Goal: Check status: Check status

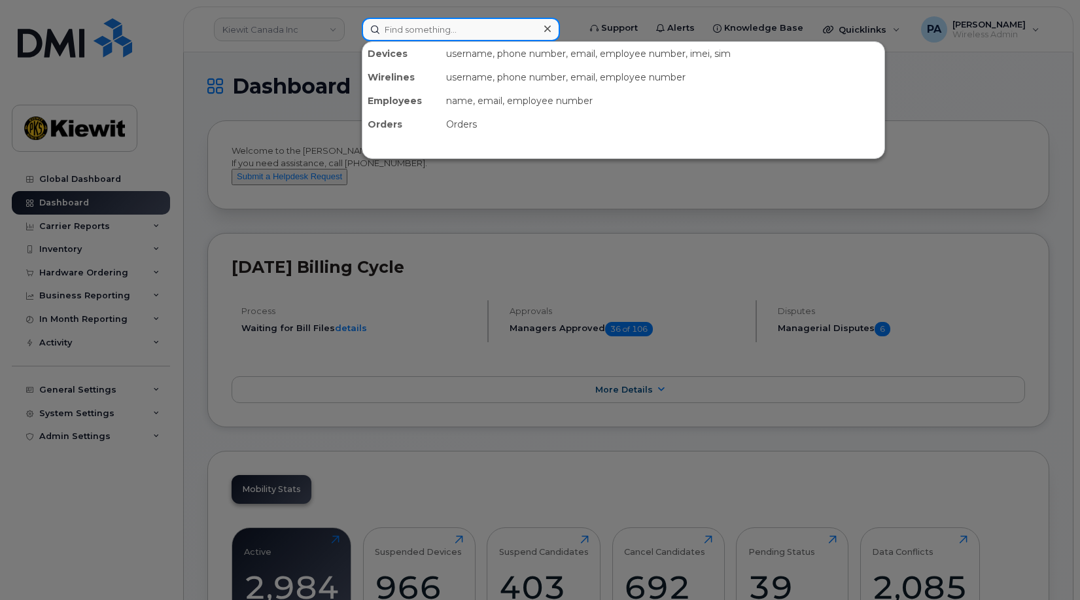
click at [462, 24] on input at bounding box center [461, 30] width 198 height 24
paste input "9714012820"
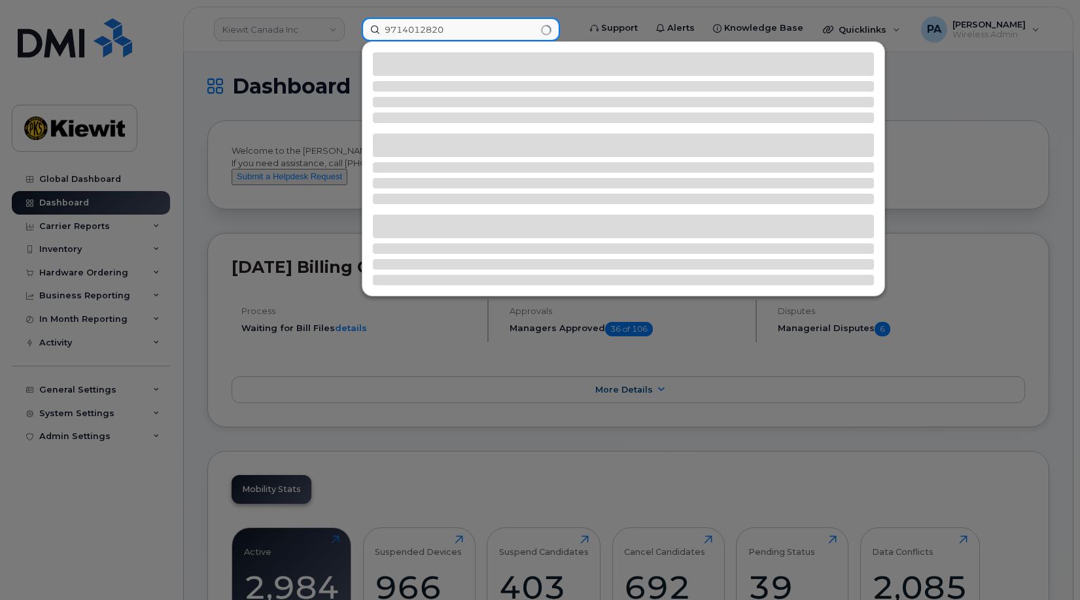
type input "9714012820"
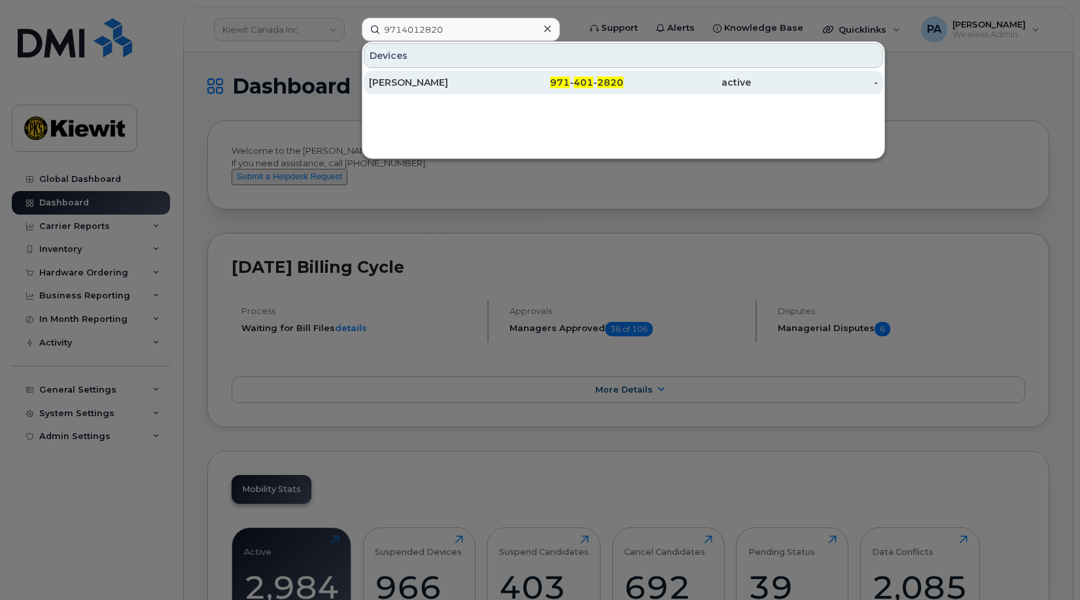
click at [410, 88] on div "[PERSON_NAME]" at bounding box center [433, 82] width 128 height 13
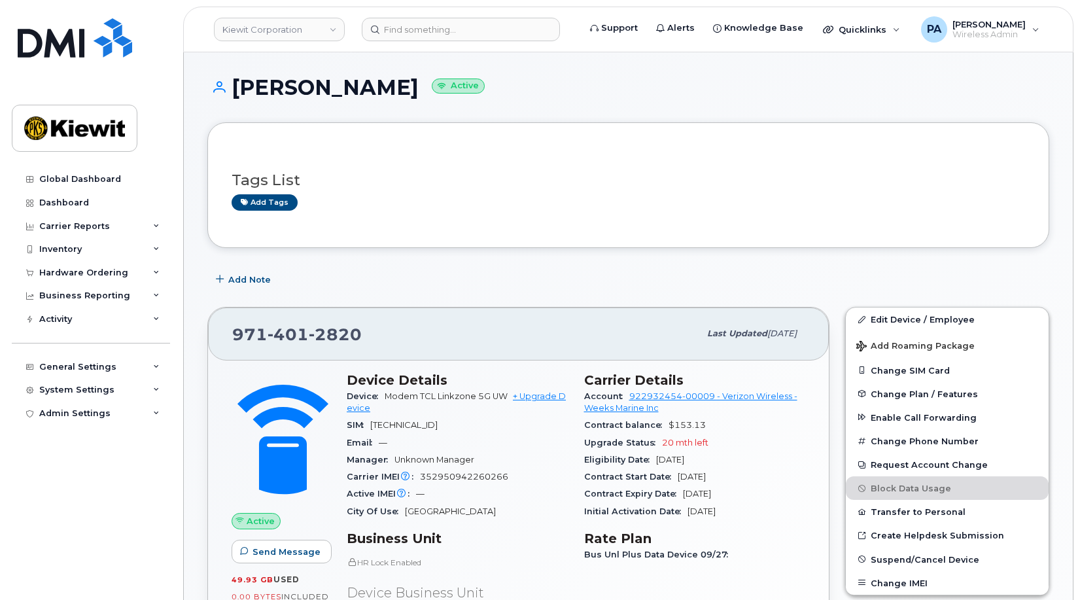
scroll to position [458, 0]
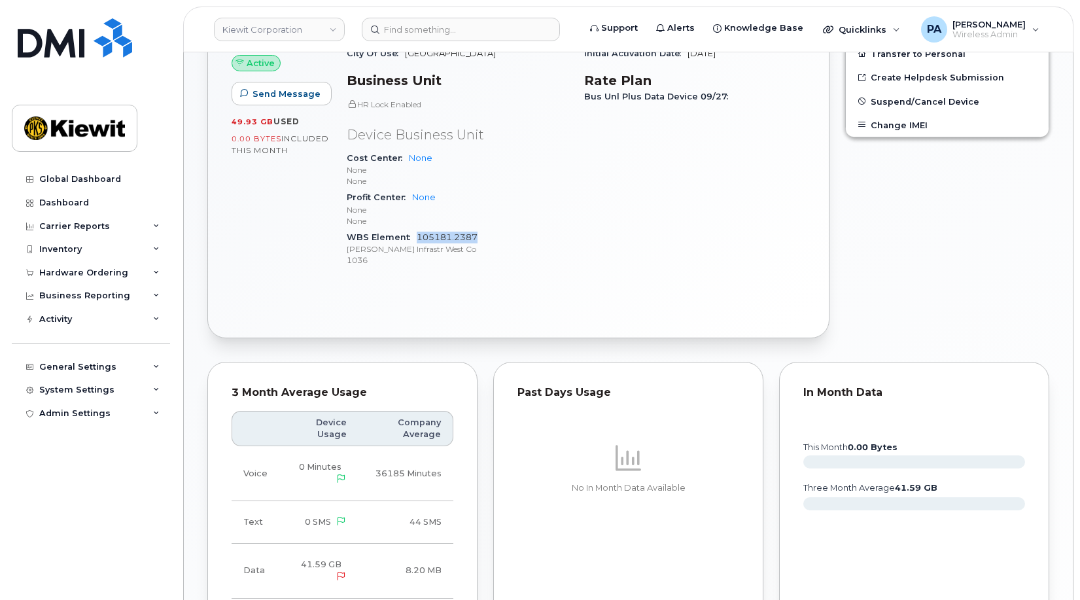
drag, startPoint x: 477, startPoint y: 236, endPoint x: 417, endPoint y: 237, distance: 60.2
click at [417, 237] on div "WBS Element 105181.2387 [PERSON_NAME] Infrastr West Co 1036" at bounding box center [458, 249] width 222 height 40
click at [432, 36] on input at bounding box center [461, 30] width 198 height 24
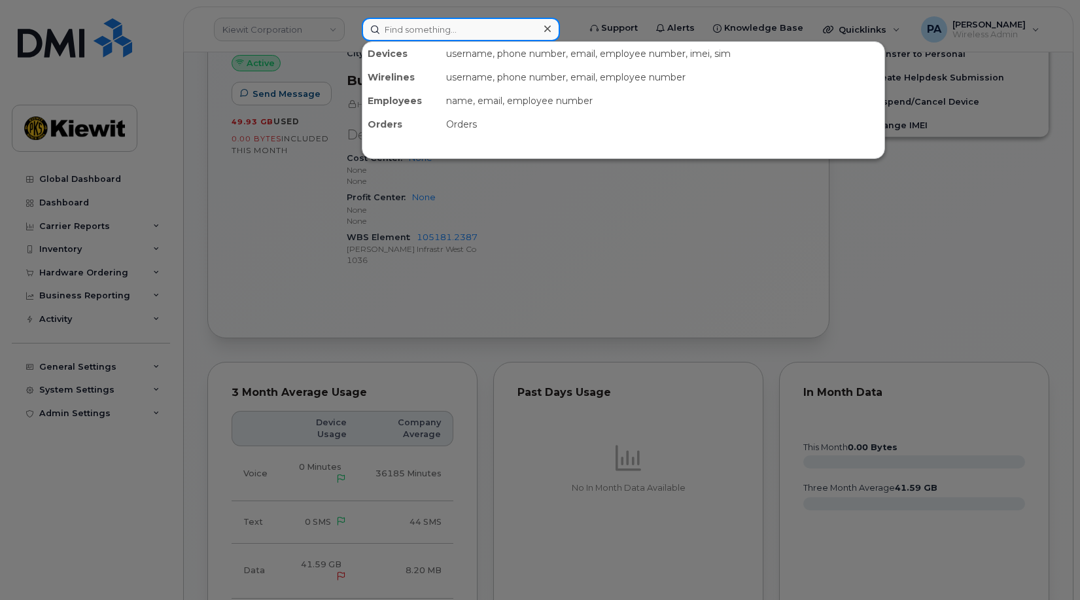
paste input "5314952929"
type input "5314952929"
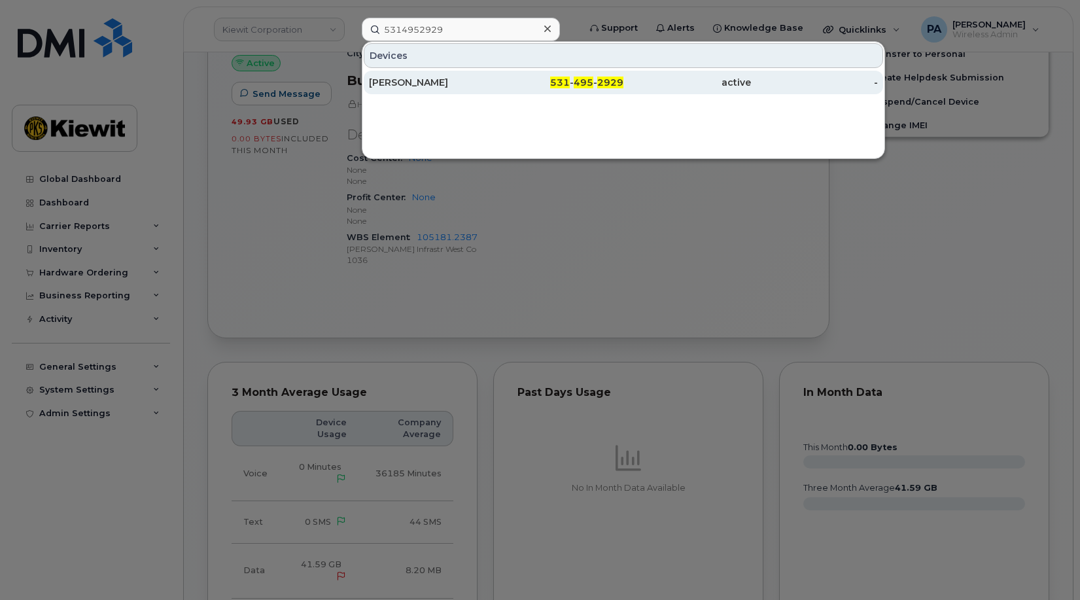
click at [400, 85] on div "[PERSON_NAME]" at bounding box center [433, 82] width 128 height 13
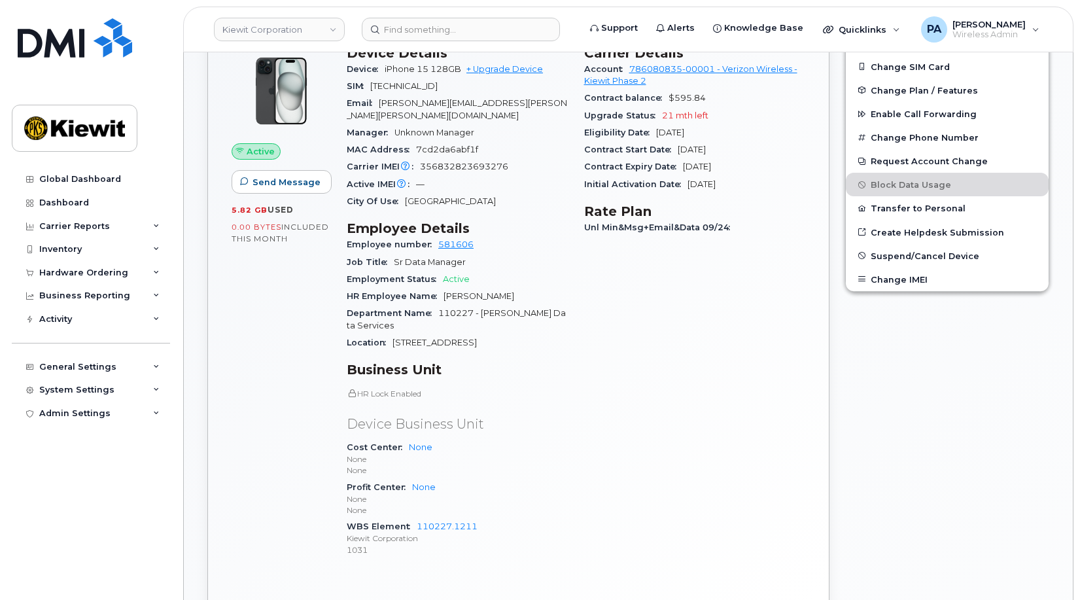
scroll to position [392, 0]
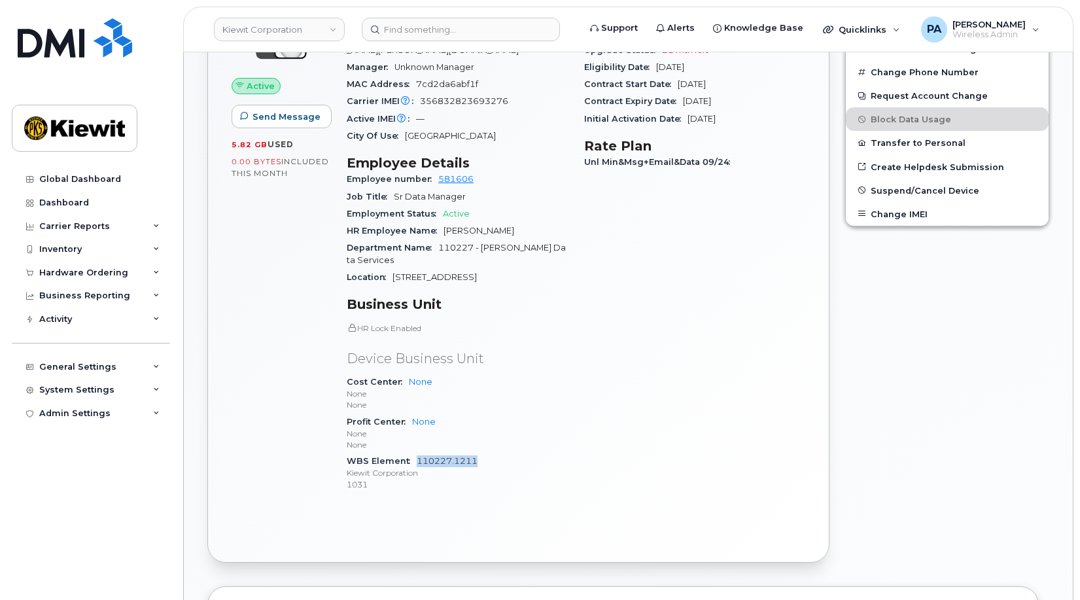
drag, startPoint x: 479, startPoint y: 437, endPoint x: 417, endPoint y: 439, distance: 62.2
click at [417, 453] on div "WBS Element 110227.1211 Kiewit Corporation 1031" at bounding box center [458, 473] width 222 height 40
copy link "110227.1211"
click at [471, 26] on input at bounding box center [461, 30] width 198 height 24
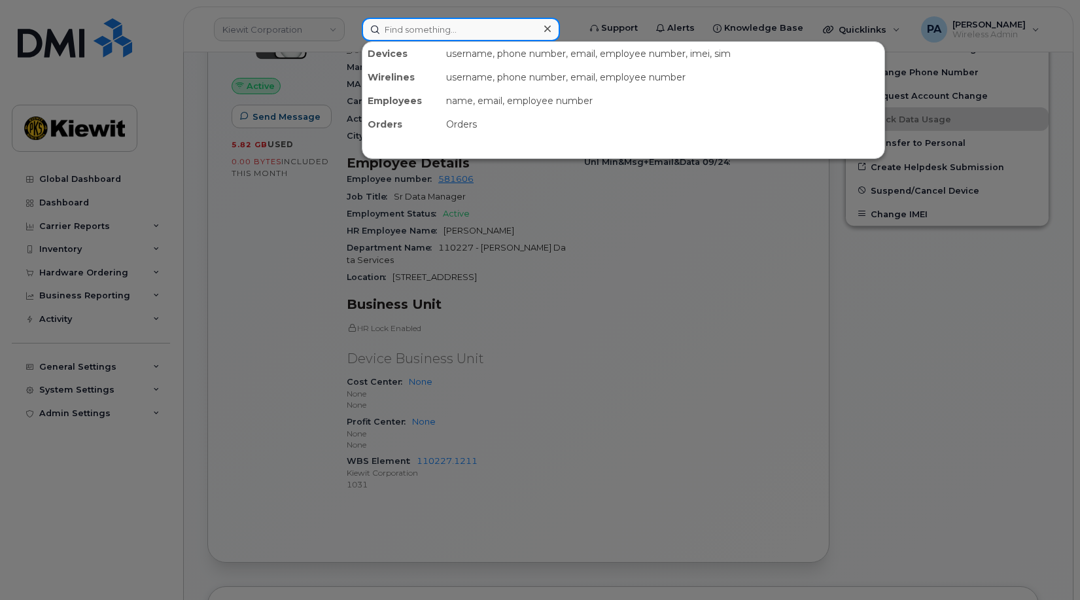
paste input "9137027814 -"
type input "9137027814 -"
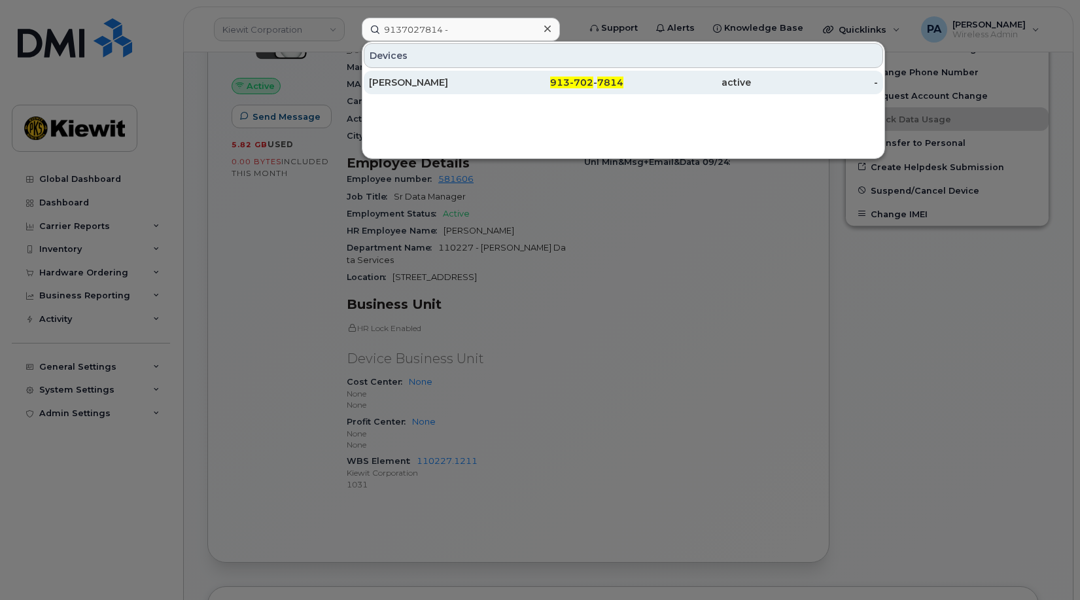
click at [468, 78] on div "HANNAH STOBER" at bounding box center [433, 82] width 128 height 13
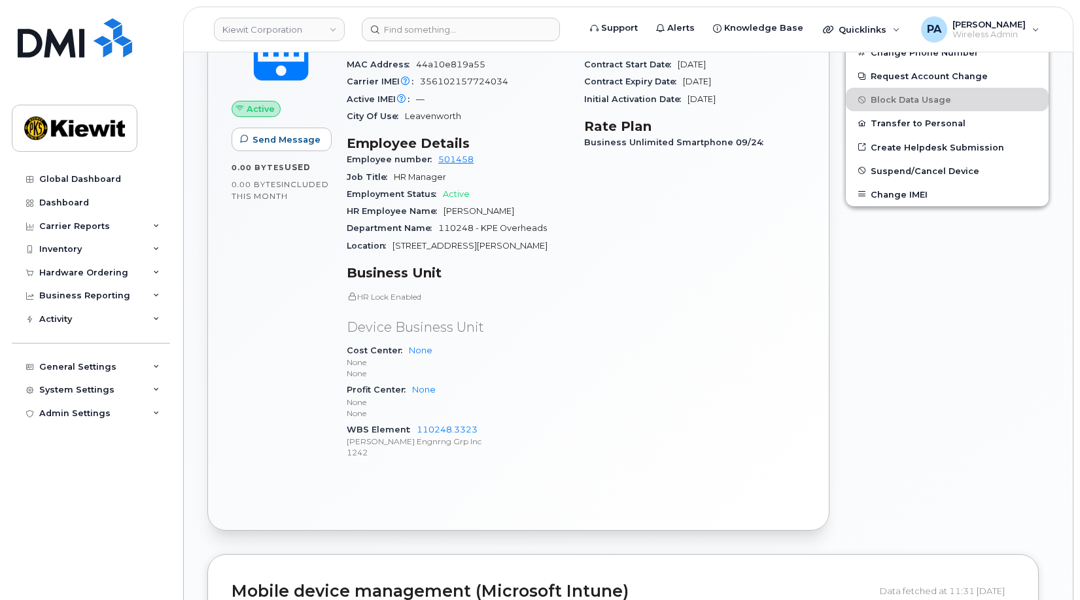
scroll to position [654, 0]
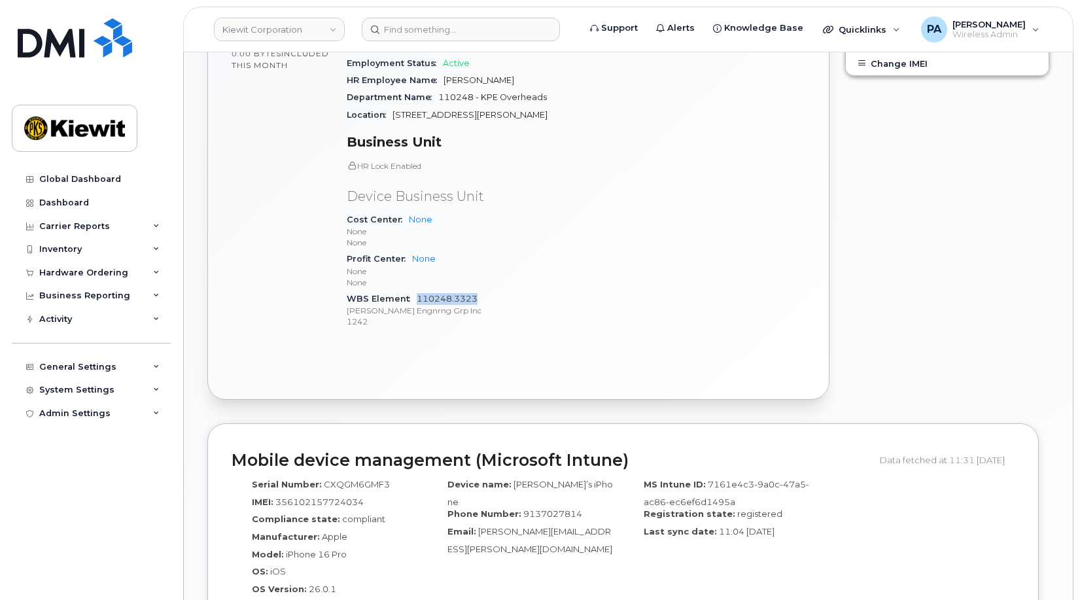
drag, startPoint x: 486, startPoint y: 284, endPoint x: 417, endPoint y: 286, distance: 68.7
click at [417, 290] on div "WBS Element 110248.3323 Kiewit Engnrng Grp Inc 1242" at bounding box center [458, 310] width 222 height 40
copy link "110248.3323"
click at [452, 29] on input at bounding box center [461, 30] width 198 height 24
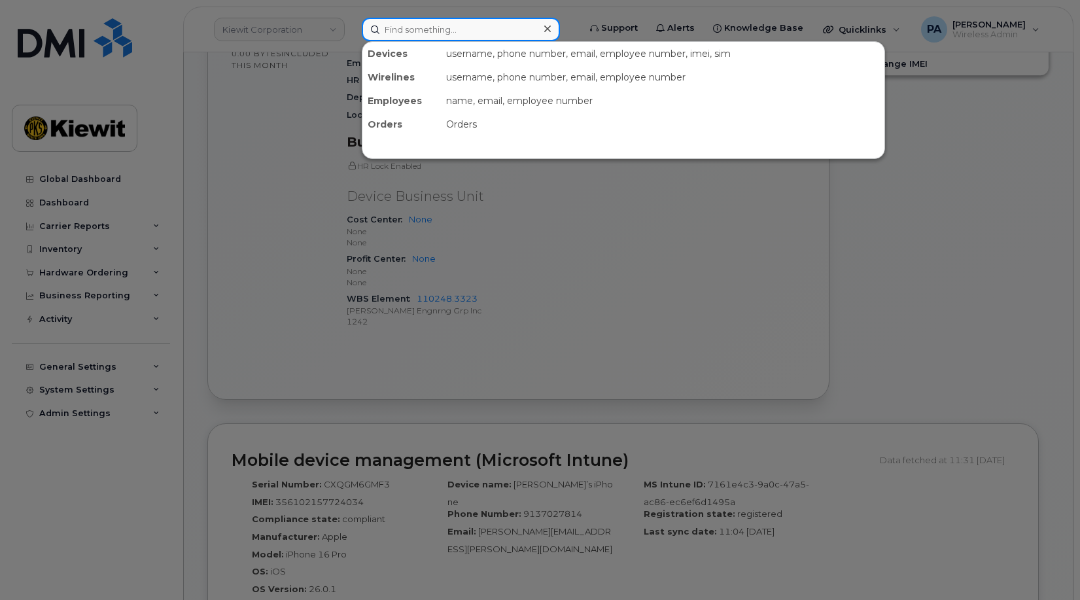
paste input "3615500571"
type input "3615500571"
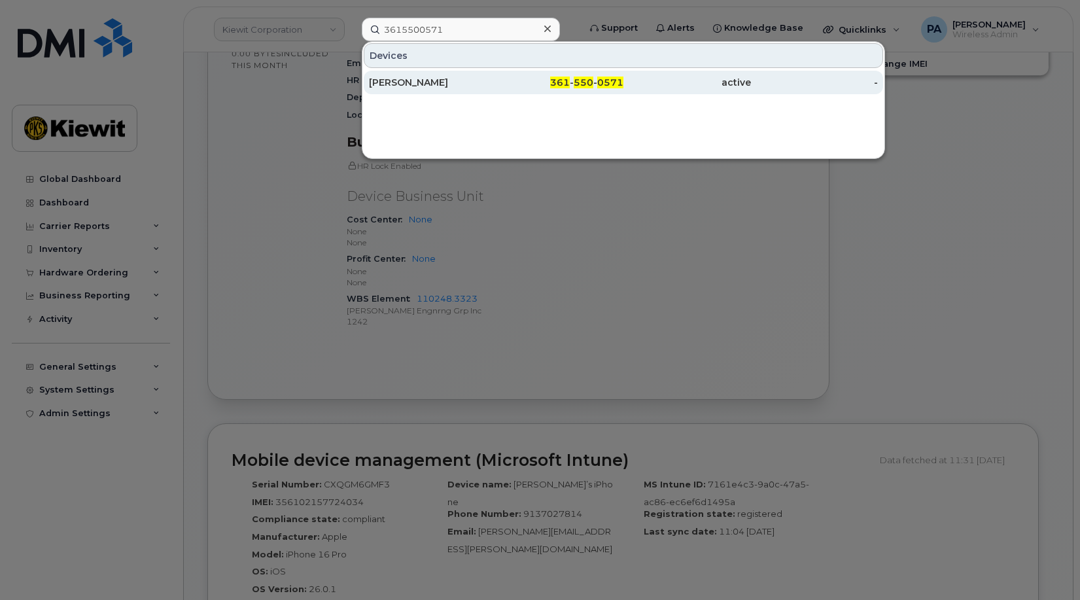
click at [399, 77] on div "KAYE HESSE" at bounding box center [433, 82] width 128 height 13
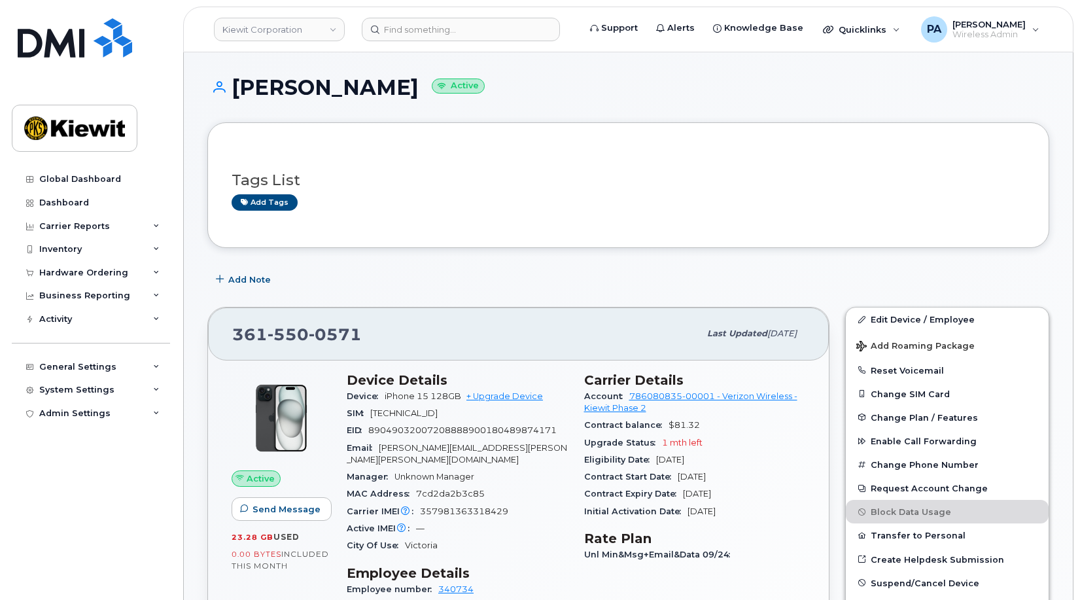
scroll to position [392, 0]
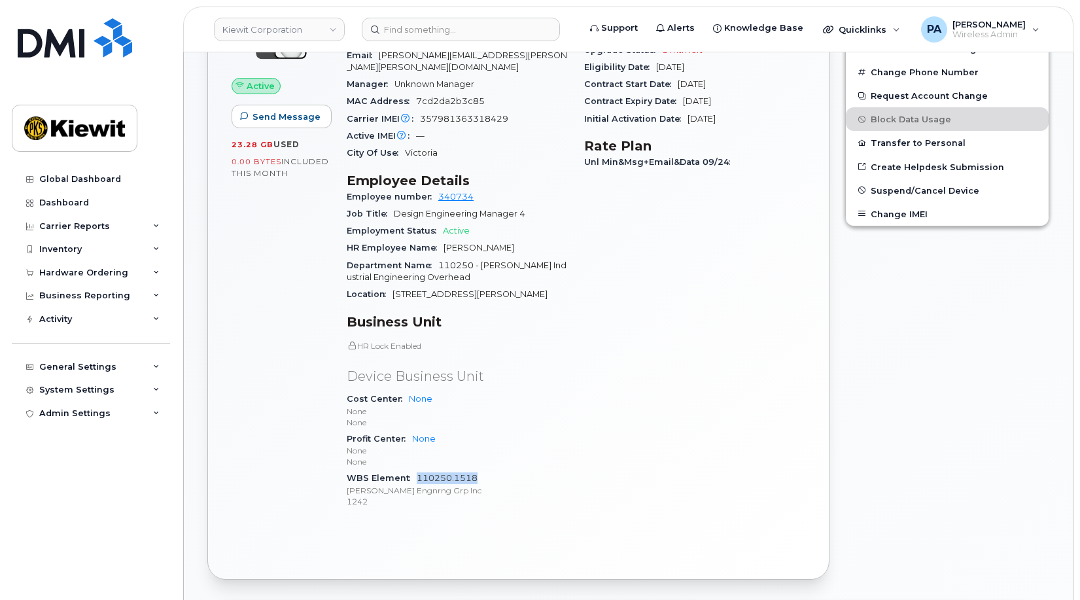
drag, startPoint x: 490, startPoint y: 468, endPoint x: 418, endPoint y: 466, distance: 72.0
click at [418, 470] on div "WBS Element 110250.1518 Kiewit Engnrng Grp Inc 1242" at bounding box center [458, 490] width 222 height 40
copy link "110250.1518"
click at [428, 35] on input at bounding box center [461, 30] width 198 height 24
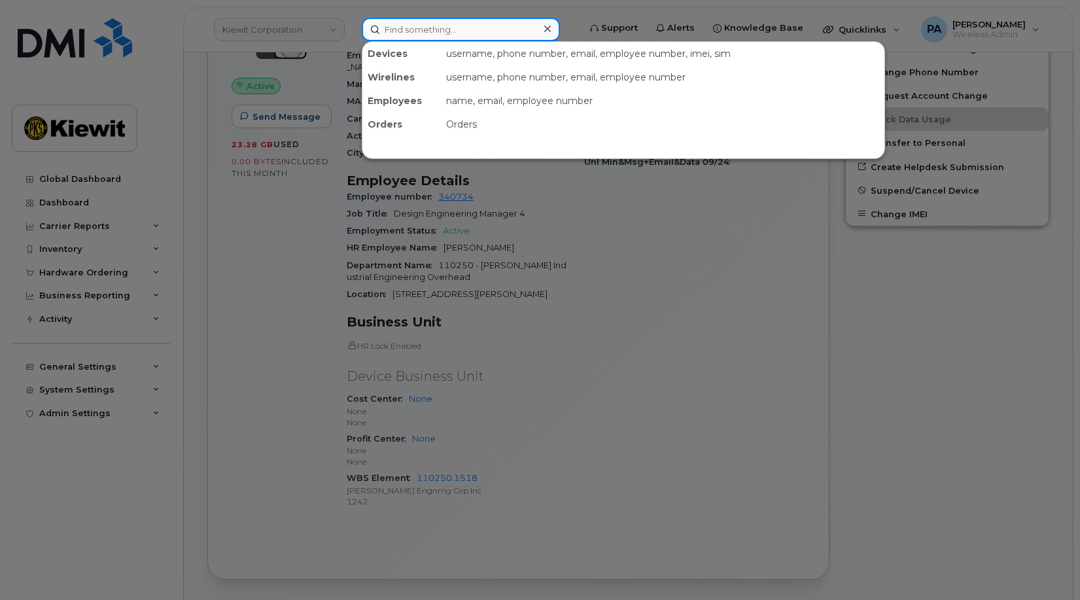
paste input "356832821720634"
type input "356832821720634"
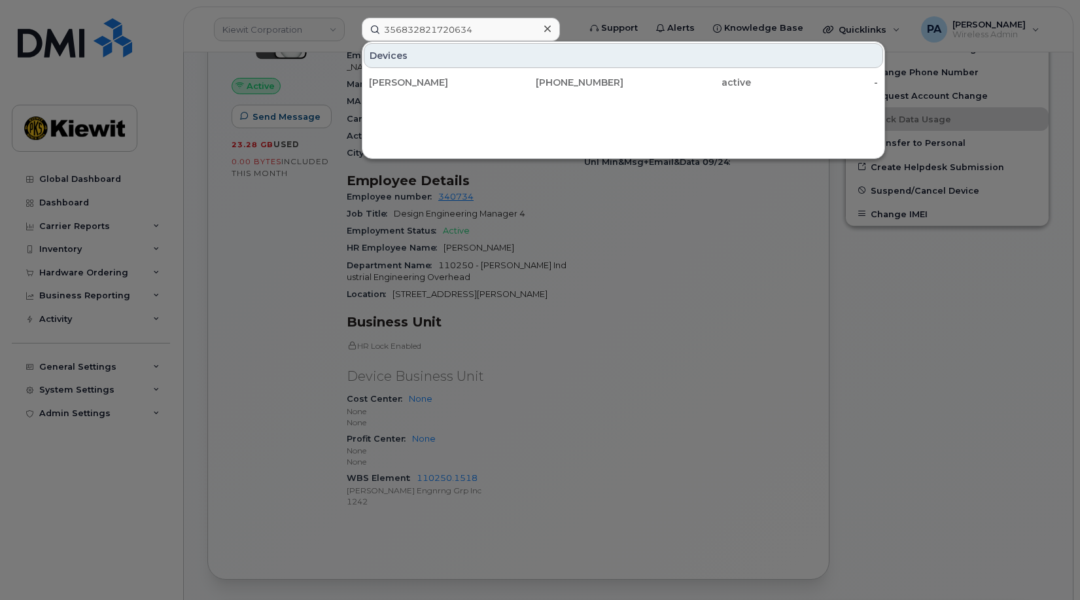
drag, startPoint x: 426, startPoint y: 84, endPoint x: 226, endPoint y: 35, distance: 206.2
click at [426, 84] on div "JULIAN PEREZ" at bounding box center [433, 82] width 128 height 13
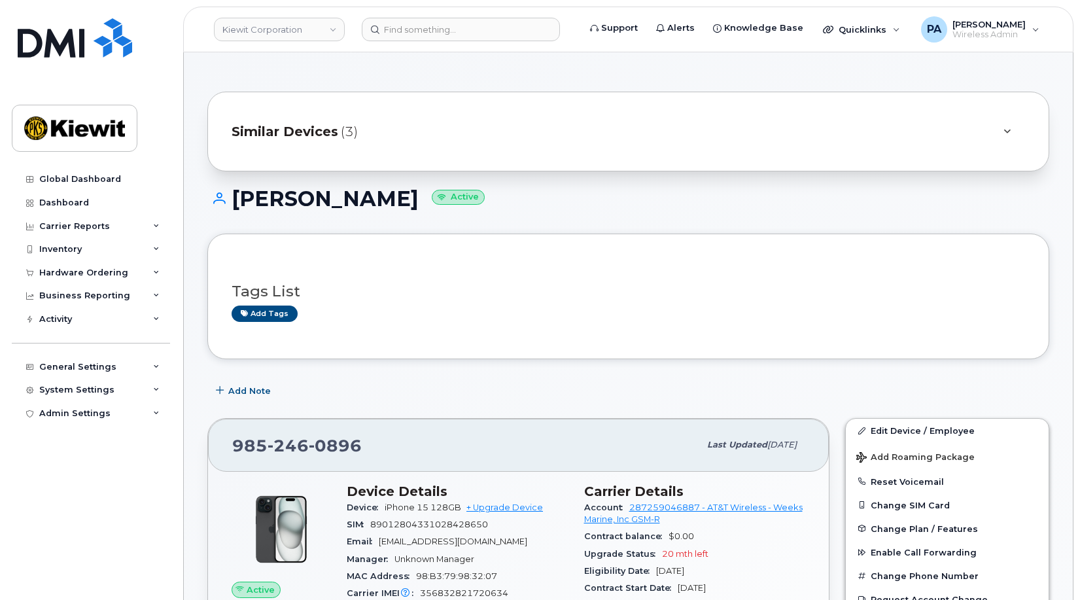
scroll to position [458, 0]
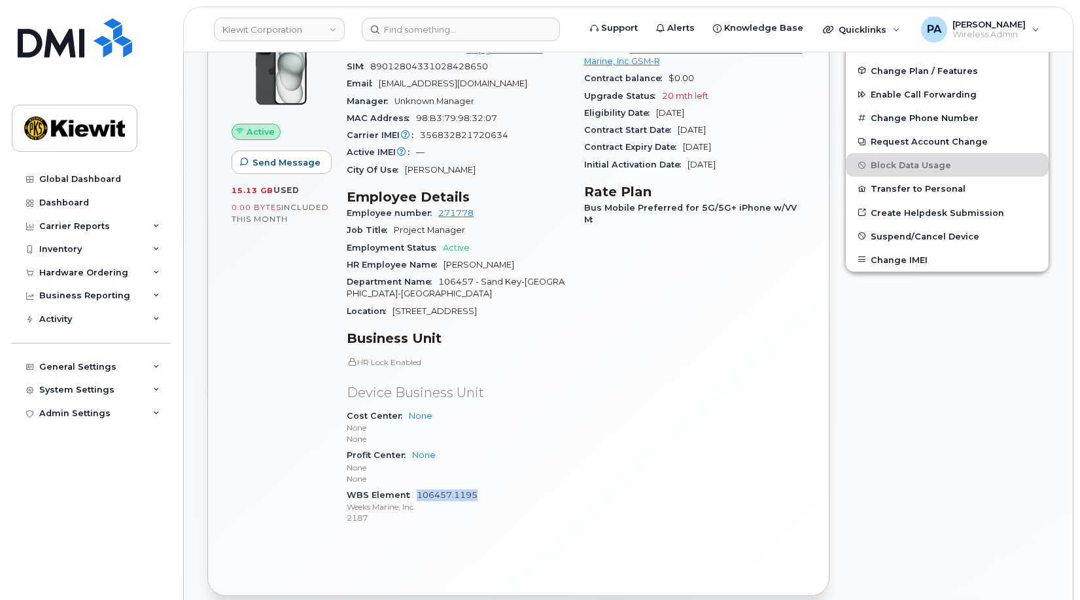
drag, startPoint x: 490, startPoint y: 497, endPoint x: 417, endPoint y: 498, distance: 72.6
click at [417, 498] on div "WBS Element 106457.1195 Weeks Marine, Inc. 2187" at bounding box center [458, 507] width 222 height 40
copy link "106457.1195"
click at [105, 412] on div "Admin Settings" at bounding box center [74, 413] width 71 height 10
click at [82, 381] on div "System Settings" at bounding box center [91, 390] width 158 height 24
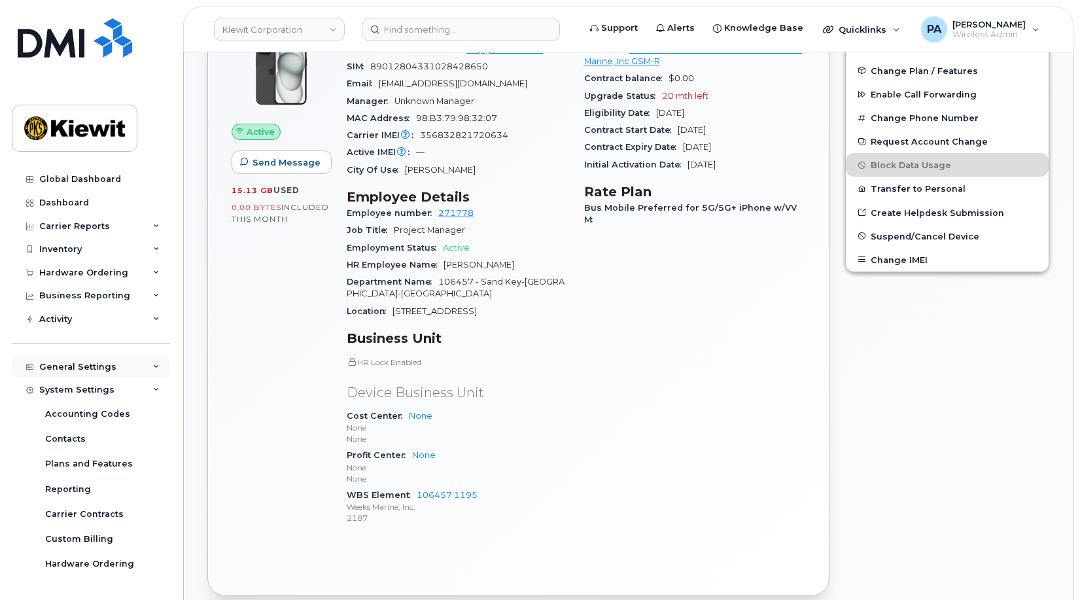
click at [68, 366] on div "General Settings" at bounding box center [77, 367] width 77 height 10
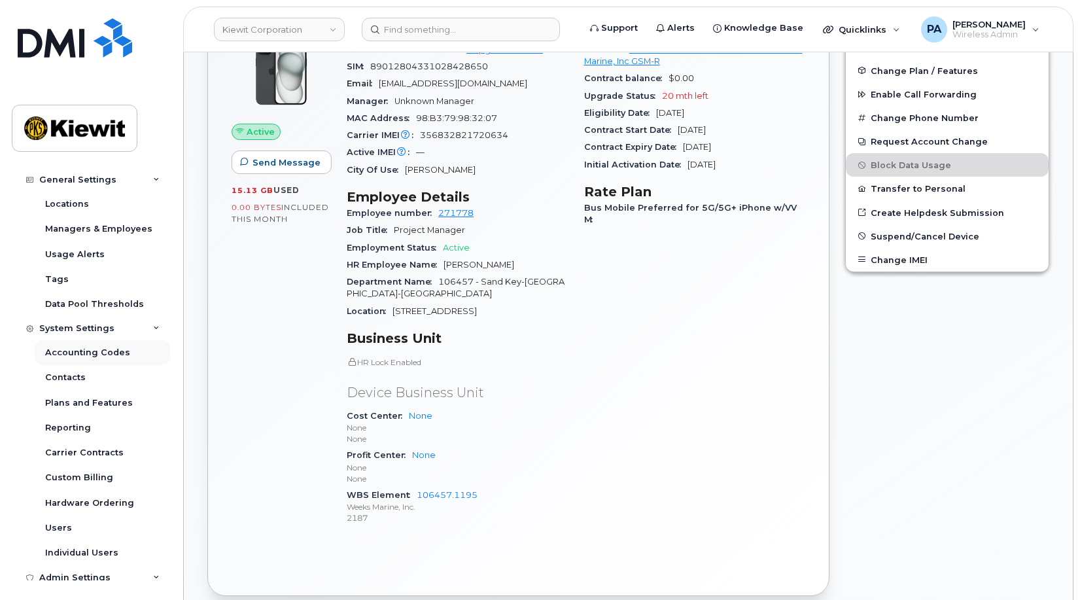
scroll to position [327, 0]
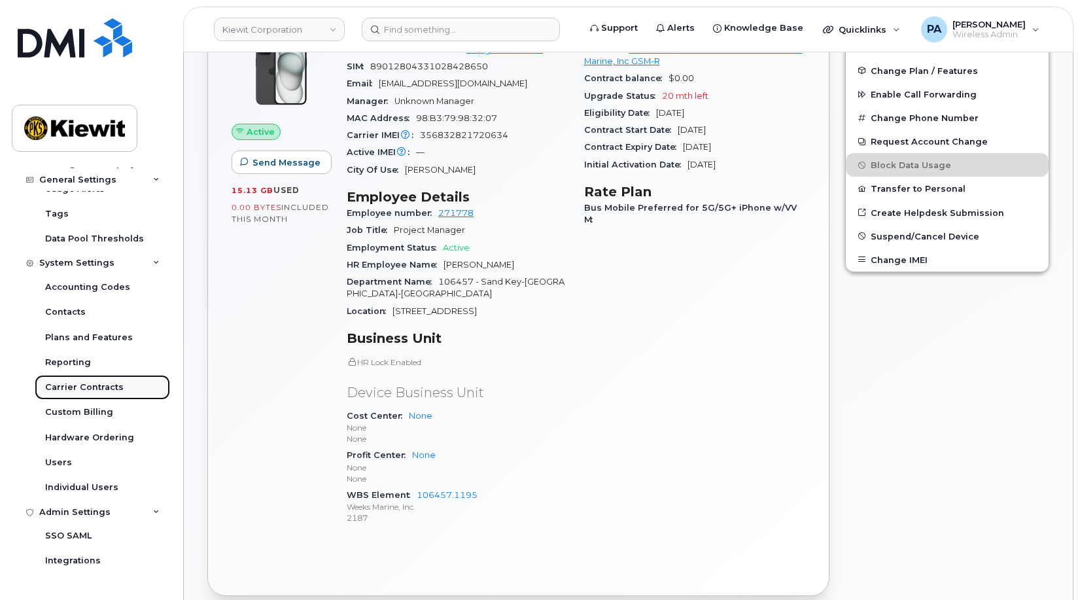
click at [67, 381] on link "Carrier Contracts" at bounding box center [102, 387] width 135 height 25
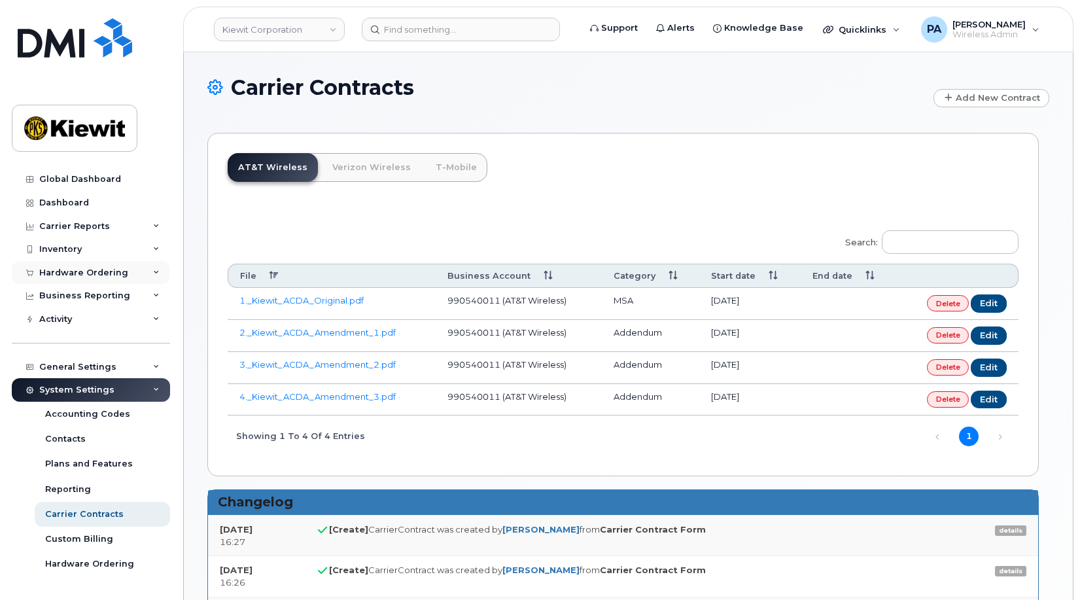
click at [101, 263] on div "Hardware Ordering" at bounding box center [91, 273] width 158 height 24
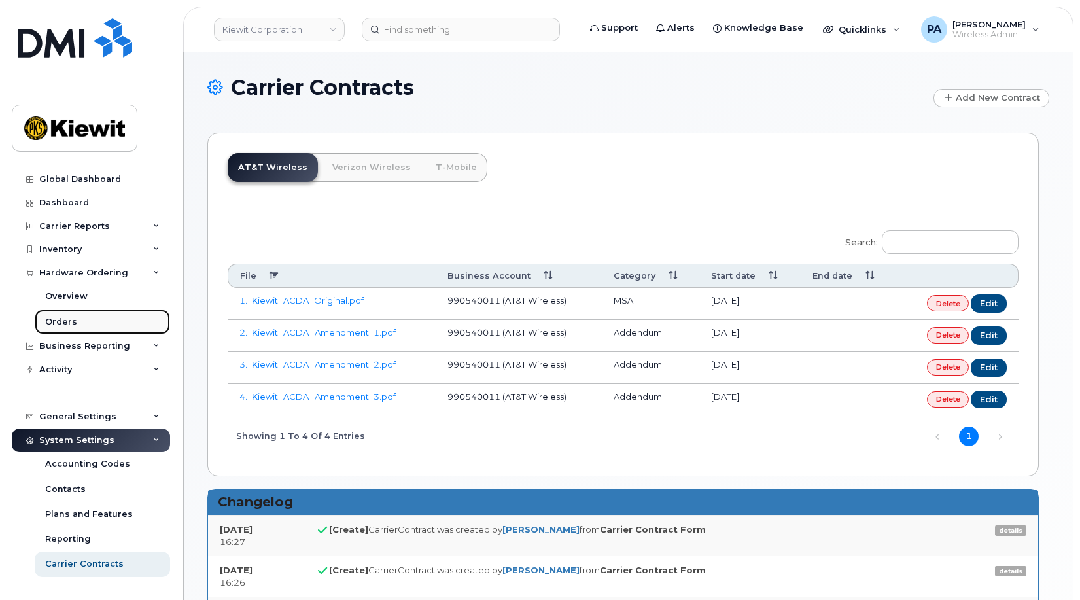
click at [66, 313] on link "Orders" at bounding box center [102, 321] width 135 height 25
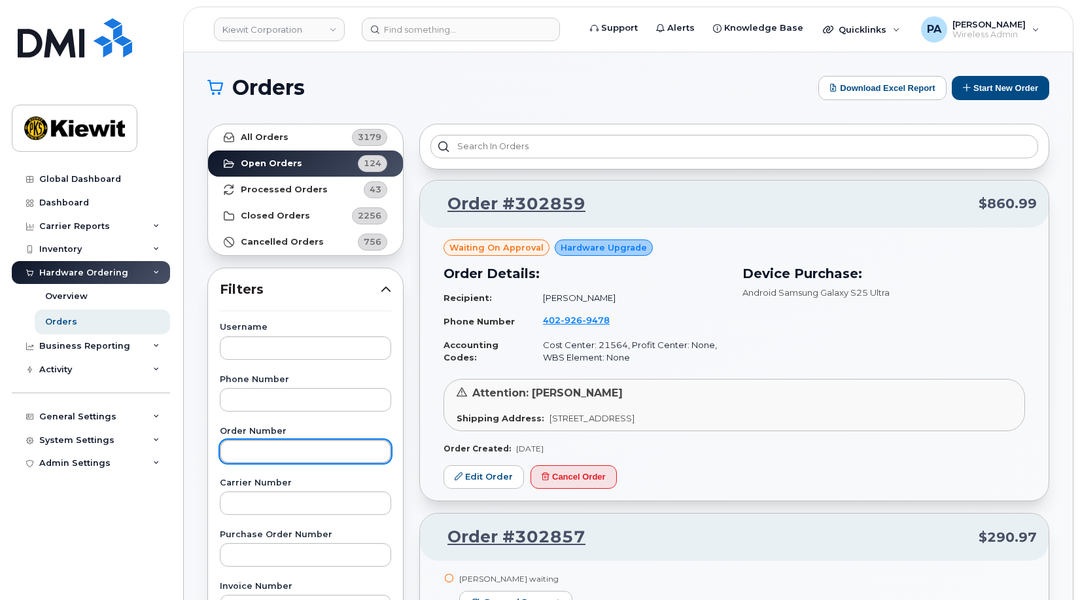
click at [276, 447] on input "text" at bounding box center [305, 451] width 171 height 24
paste input "302849"
type input "302849"
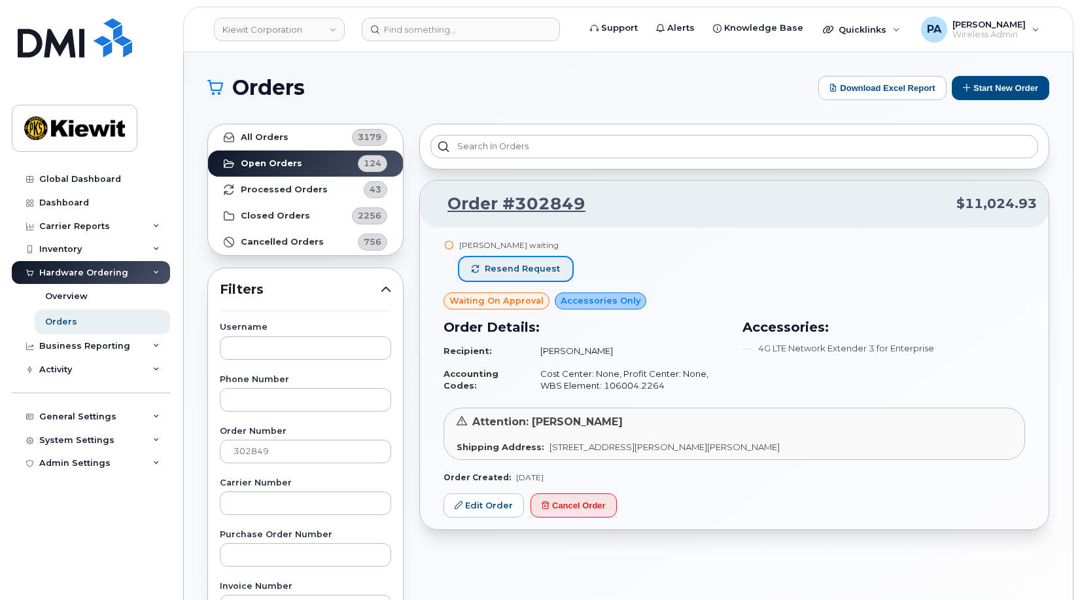
click at [534, 264] on span "Resend request" at bounding box center [522, 269] width 75 height 12
